Goal: Task Accomplishment & Management: Manage account settings

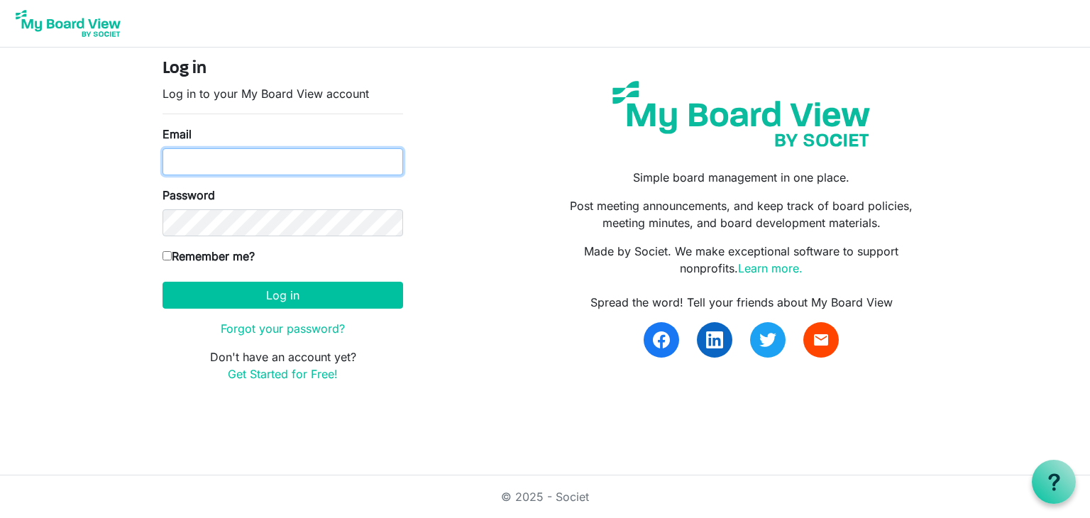
click at [192, 165] on input "Email" at bounding box center [282, 161] width 240 height 27
type input "a"
type input "marierslp@gmail.com"
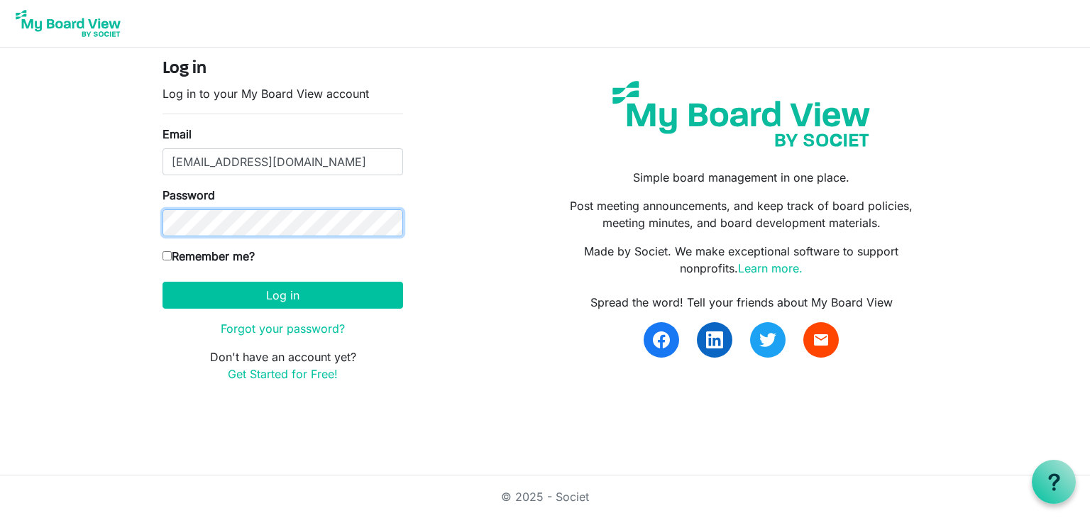
click at [162, 282] on button "Log in" at bounding box center [282, 295] width 240 height 27
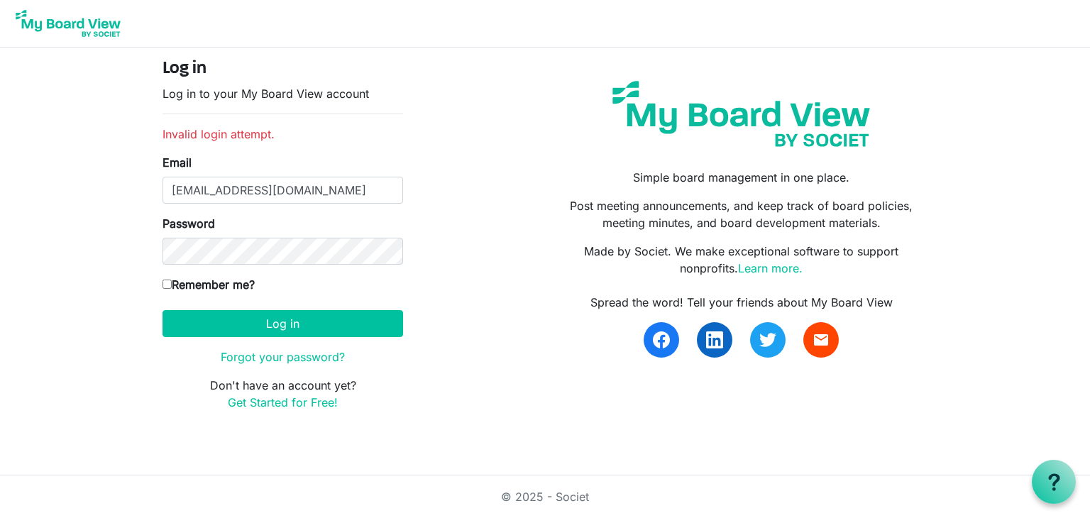
click at [210, 267] on form "Log in Log in to your My Board View account Invalid login attempt. Email [EMAIL…" at bounding box center [282, 235] width 240 height 352
click at [162, 310] on button "Log in" at bounding box center [282, 323] width 240 height 27
